Goal: Navigation & Orientation: Find specific page/section

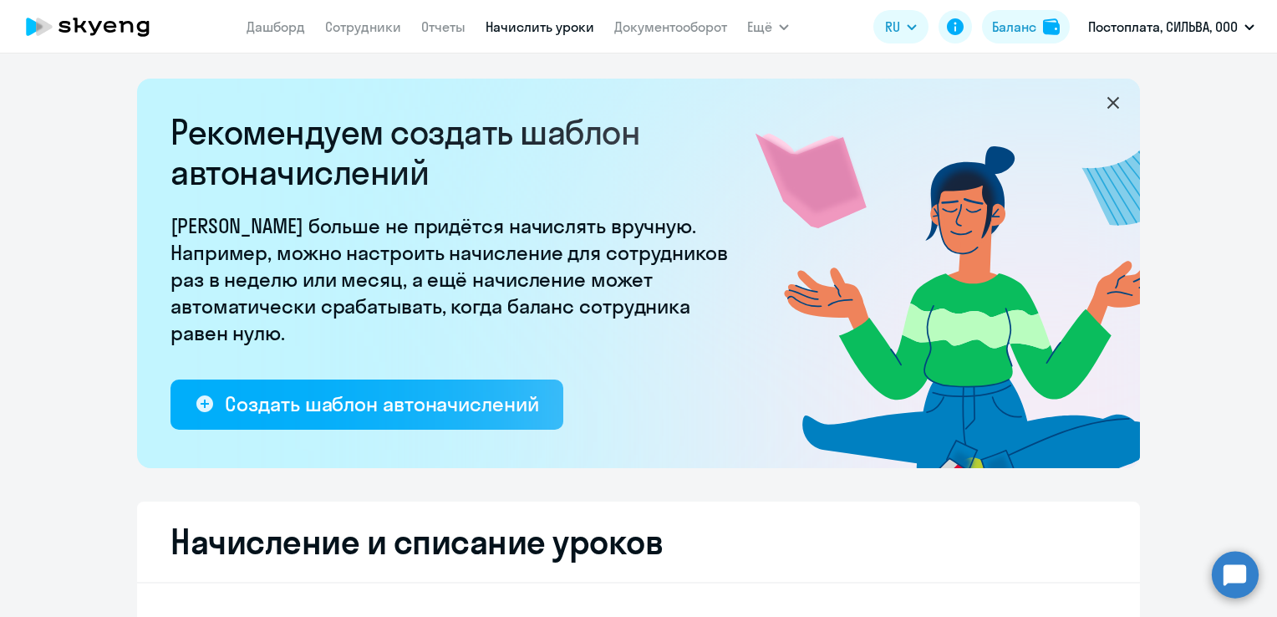
select select "10"
click at [779, 28] on icon "button" at bounding box center [784, 27] width 10 height 6
click at [776, 29] on button "Ещё" at bounding box center [768, 26] width 42 height 33
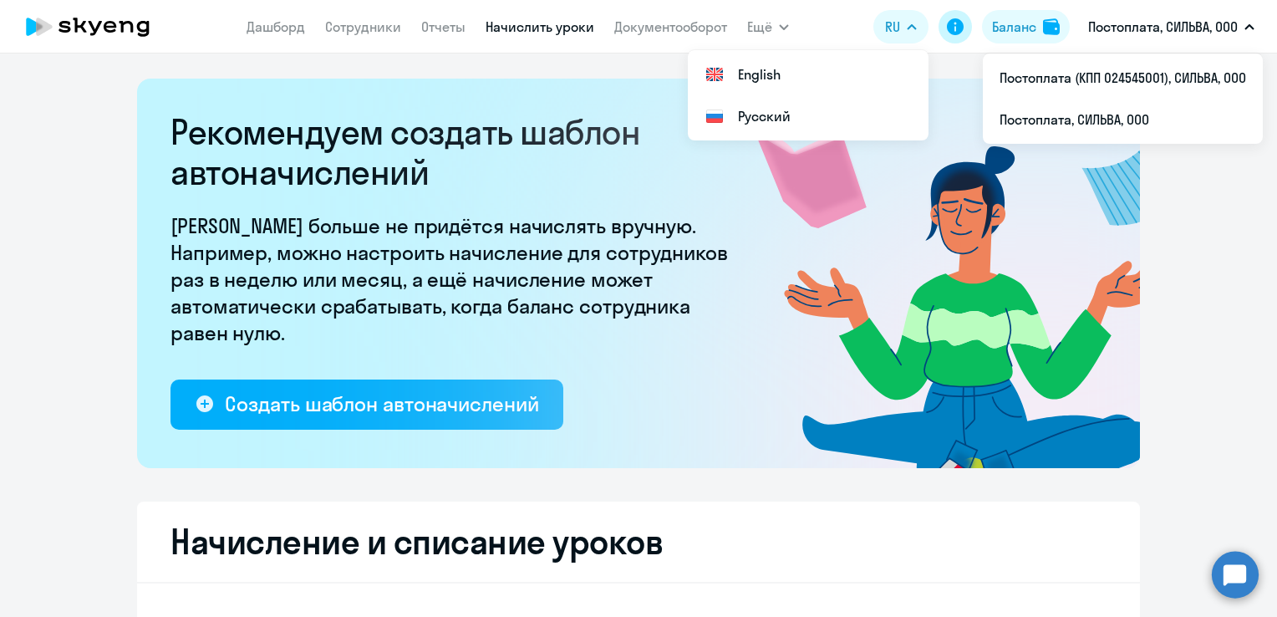
click at [961, 23] on icon at bounding box center [955, 26] width 17 height 17
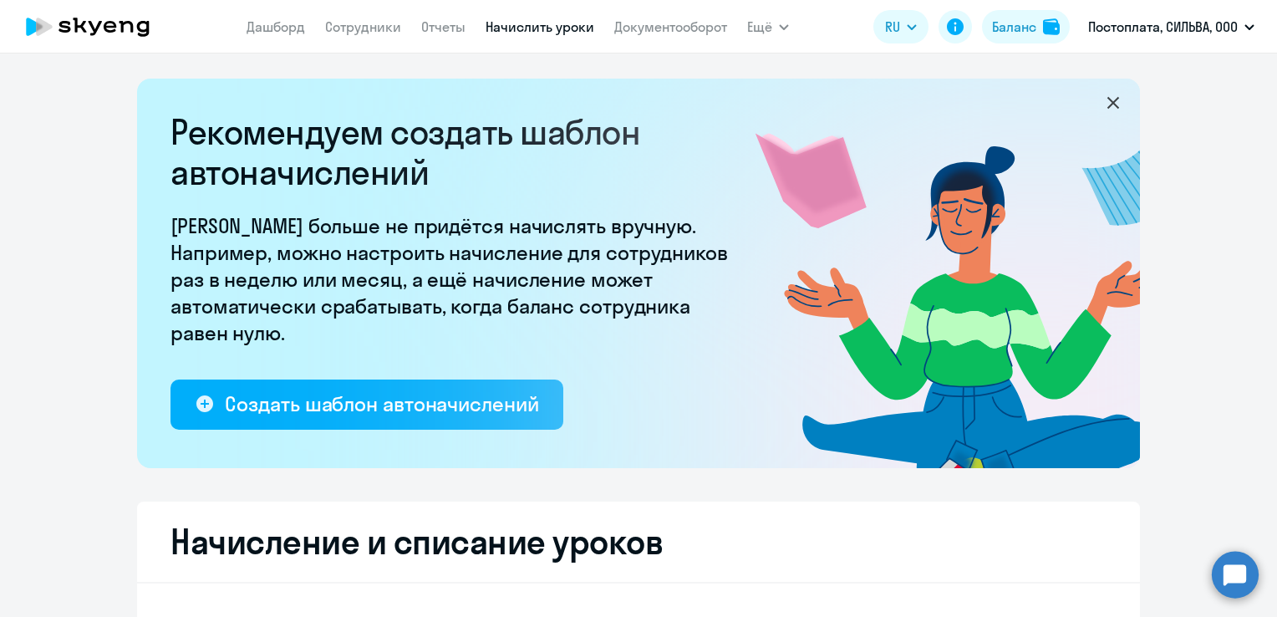
click at [106, 23] on icon at bounding box center [110, 27] width 13 height 12
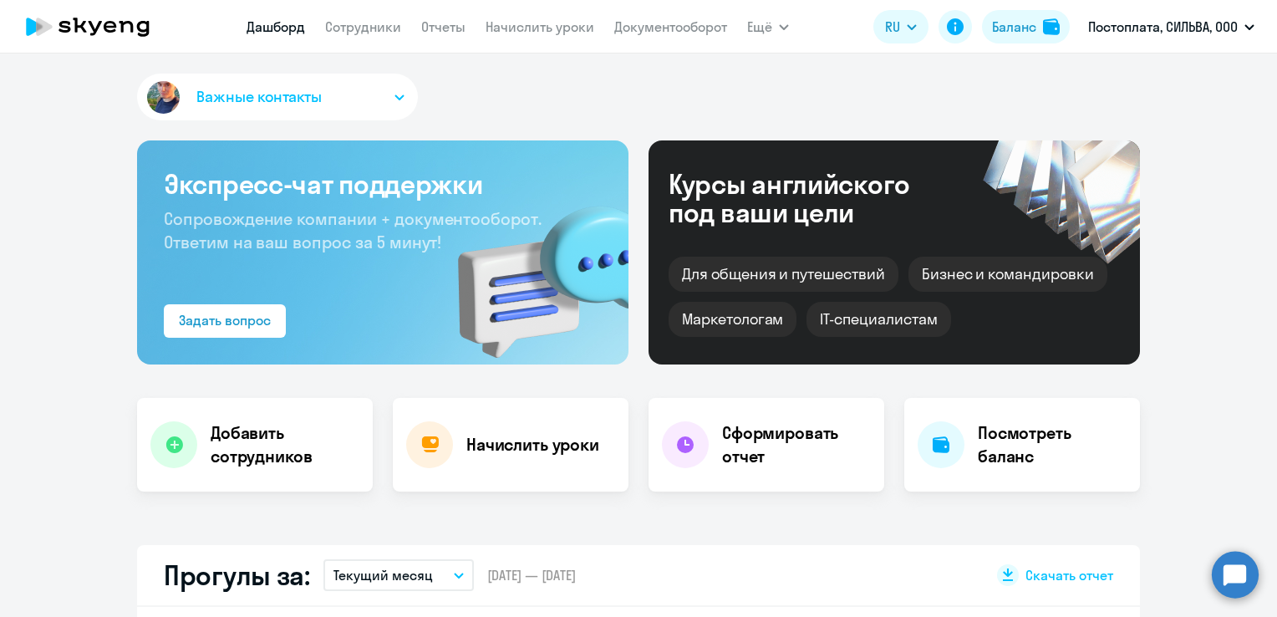
select select "30"
click at [394, 100] on button "Важные контакты" at bounding box center [277, 97] width 281 height 47
